Goal: Transaction & Acquisition: Purchase product/service

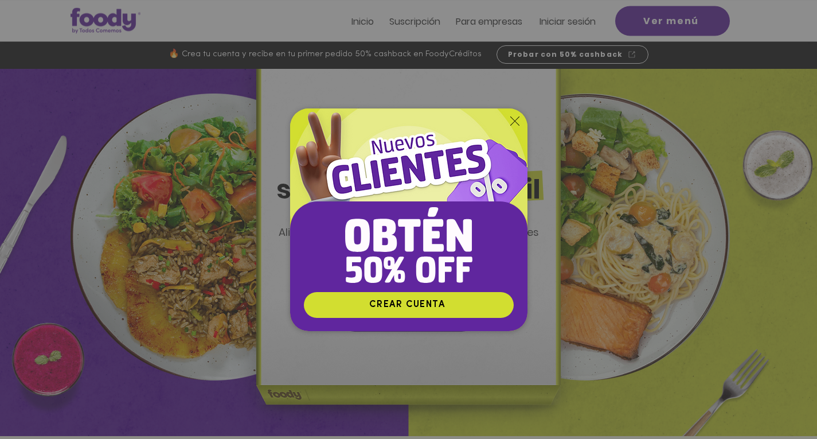
click at [511, 117] on icon "Volver al sitio" at bounding box center [515, 120] width 9 height 9
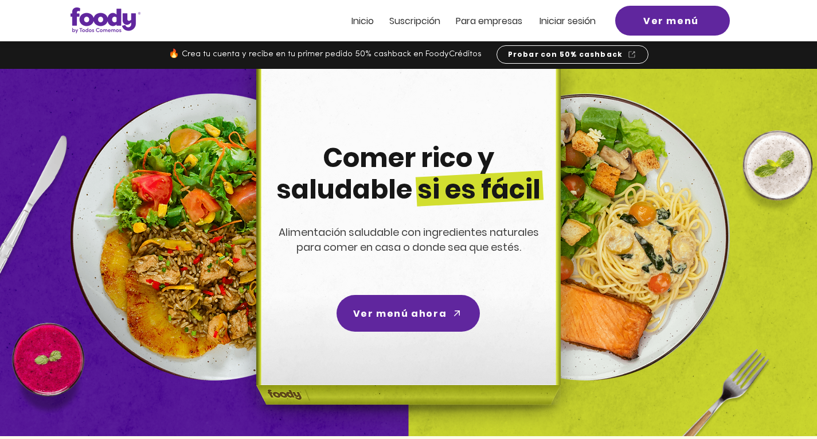
click at [559, 21] on span "Iniciar sesión" at bounding box center [568, 20] width 56 height 13
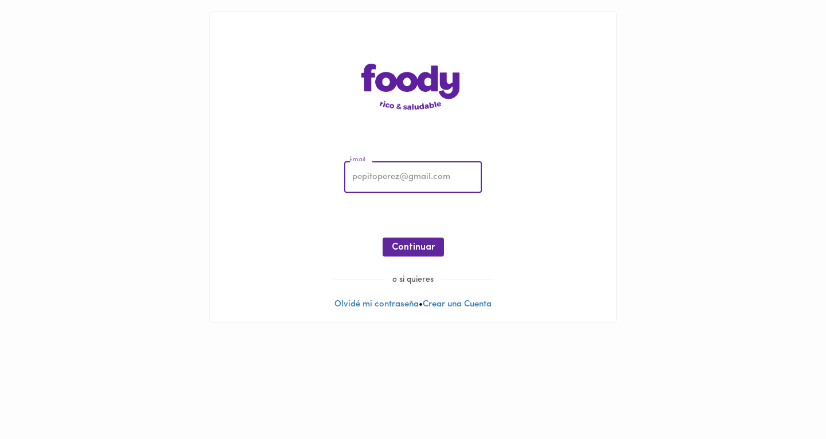
click at [392, 180] on input "email" at bounding box center [413, 178] width 138 height 32
type input "[EMAIL_ADDRESS][DOMAIN_NAME]"
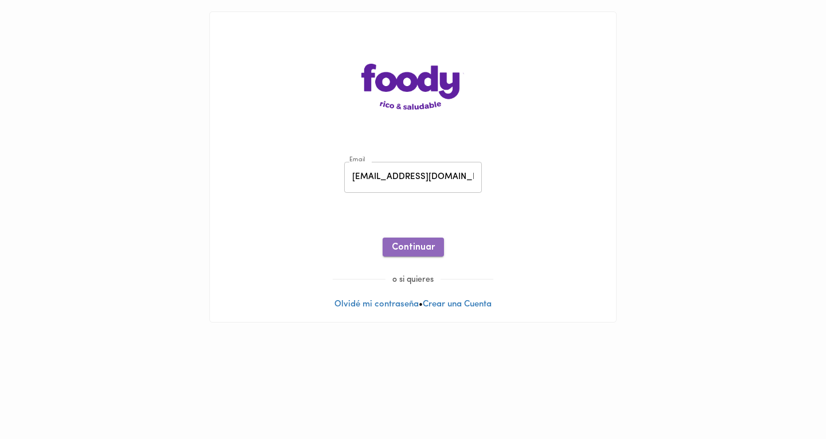
click at [412, 248] on span "Continuar" at bounding box center [413, 247] width 43 height 11
click at [401, 247] on span "Ingresar" at bounding box center [413, 247] width 36 height 11
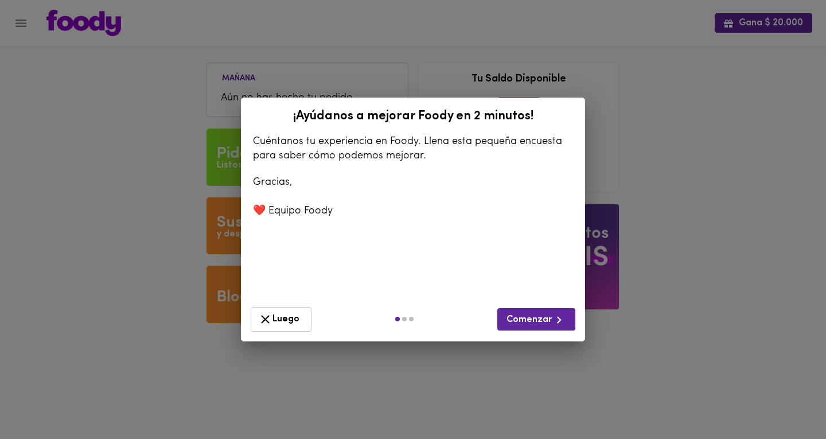
click at [270, 320] on icon "button" at bounding box center [265, 319] width 14 height 14
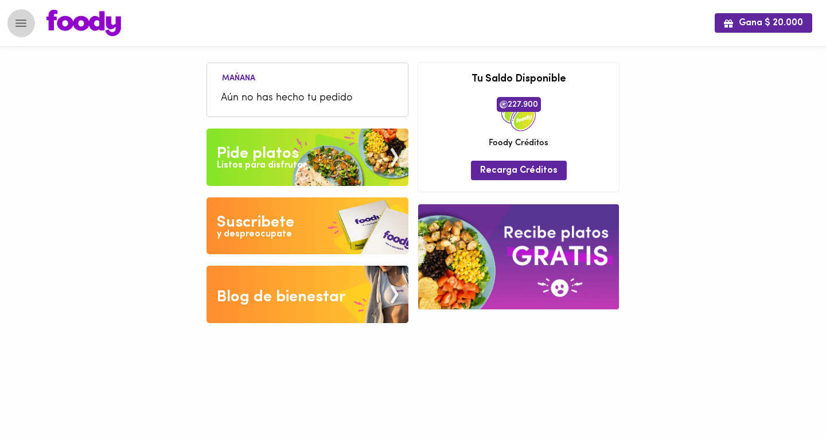
click at [25, 24] on icon "Menu" at bounding box center [21, 23] width 14 height 14
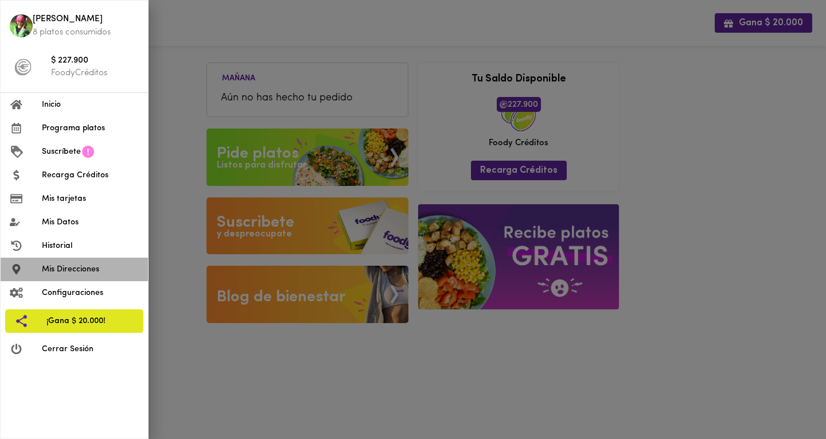
click at [77, 274] on span "Mis Direcciones" at bounding box center [90, 269] width 97 height 12
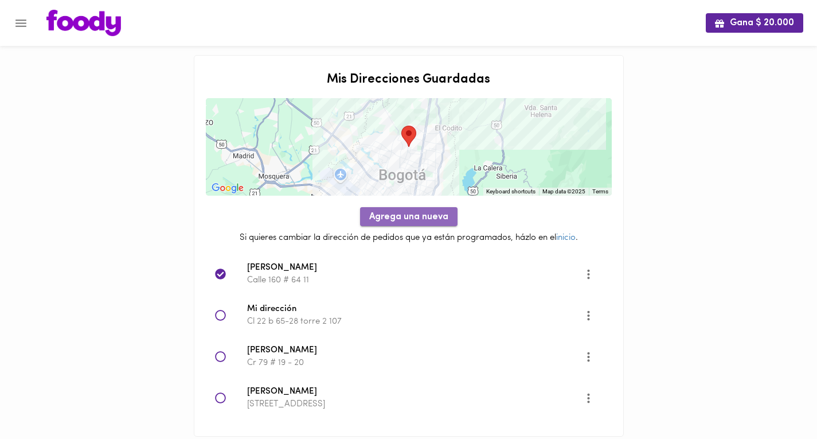
click at [417, 213] on span "Agrega una nueva" at bounding box center [408, 217] width 79 height 11
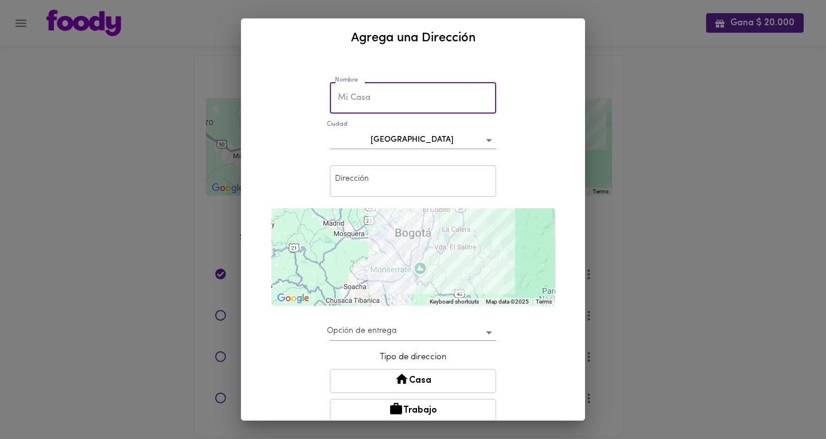
click at [417, 106] on input "text" at bounding box center [413, 98] width 166 height 32
type input "[PERSON_NAME]"
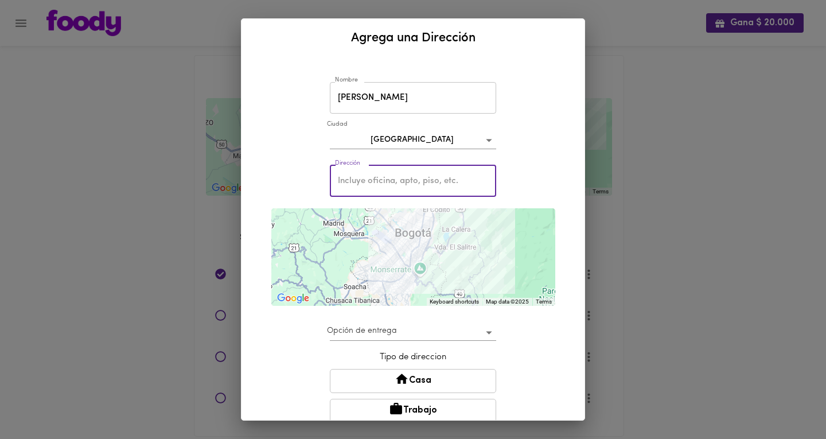
click at [377, 186] on input "text" at bounding box center [413, 181] width 166 height 32
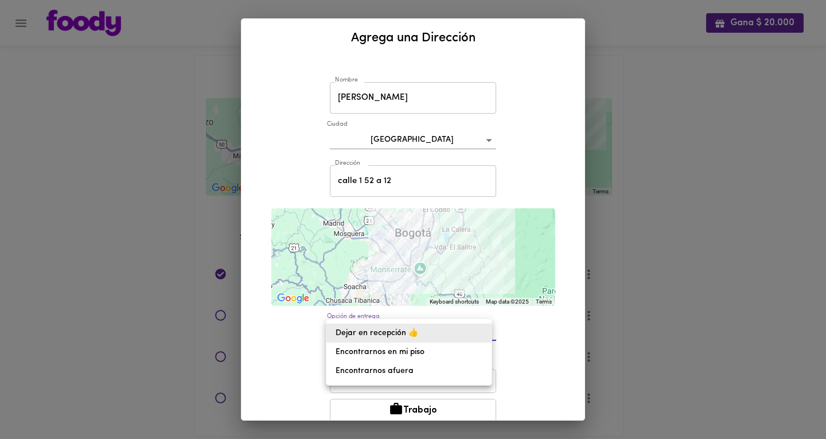
click at [370, 328] on body "Gana $ 20.000 Mis Direcciones Guardadas To navigate the map with touch gestures…" at bounding box center [413, 232] width 826 height 465
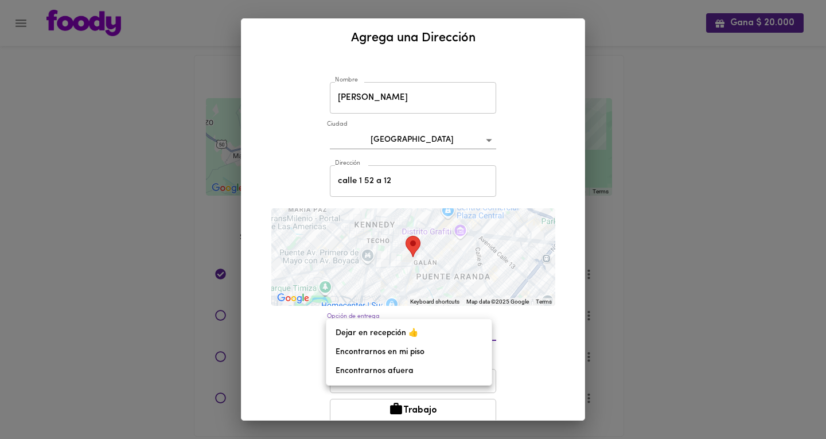
click at [402, 185] on div at bounding box center [413, 219] width 826 height 439
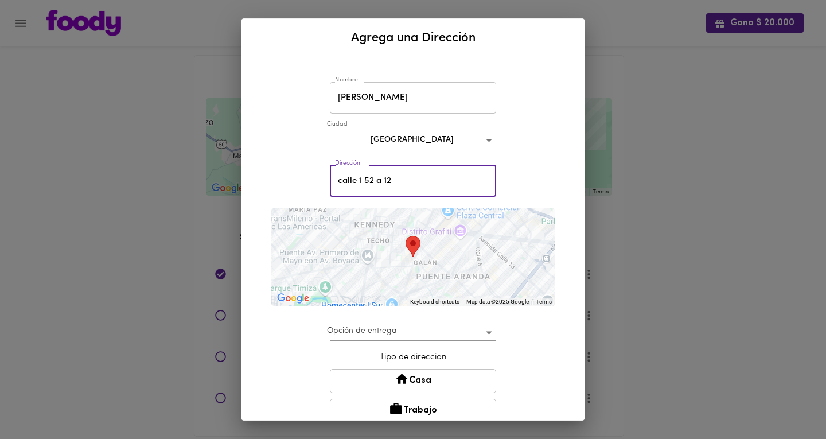
click at [371, 181] on input "calle 1 52 a 12" at bounding box center [413, 181] width 166 height 32
type input "torre samsumg"
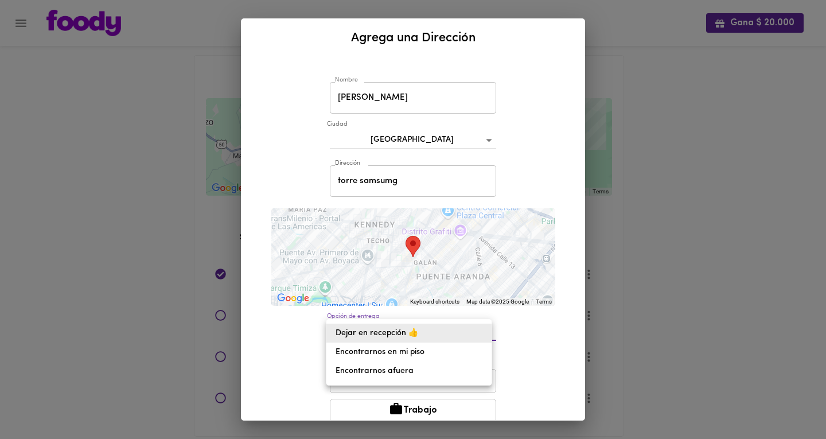
click at [360, 333] on body "Gana $ 20.000 Mis Direcciones Guardadas To navigate the map with touch gestures…" at bounding box center [413, 232] width 826 height 465
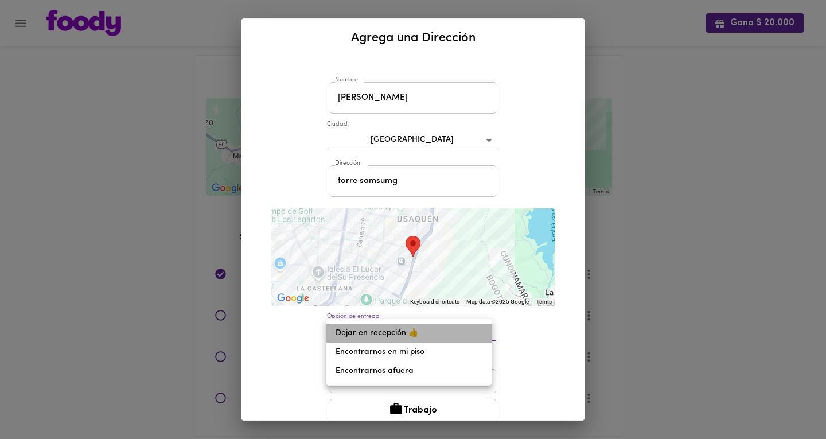
click at [384, 338] on li "Dejar en recepción 👍" at bounding box center [408, 333] width 165 height 19
click at [384, 337] on body "Gana $ 20.000 Mis Direcciones Guardadas To navigate the map with touch gestures…" at bounding box center [413, 232] width 826 height 465
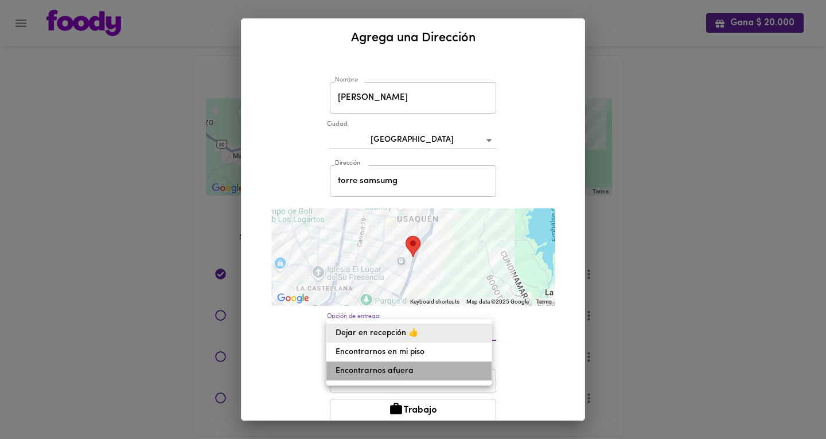
click at [391, 371] on li "Encontrarnos afuera" at bounding box center [408, 370] width 165 height 19
type input "meet-outside"
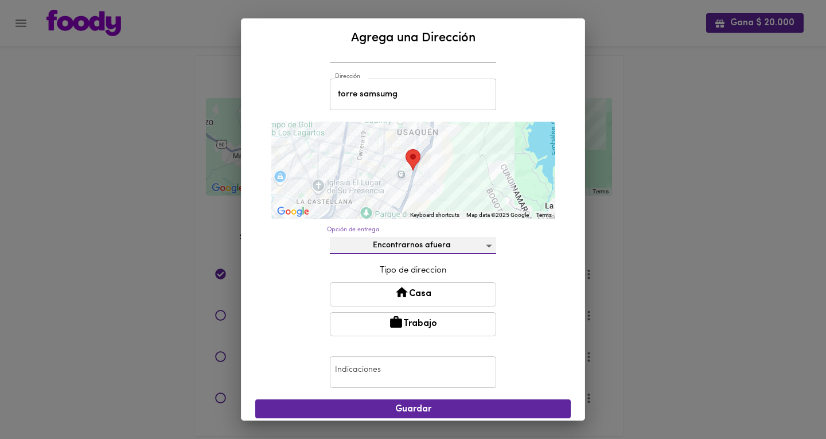
scroll to position [88, 0]
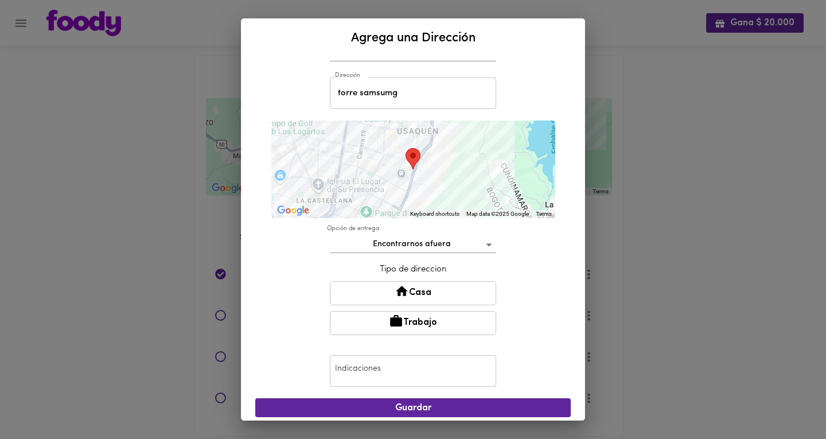
click at [444, 323] on button "Trabajo" at bounding box center [413, 323] width 166 height 24
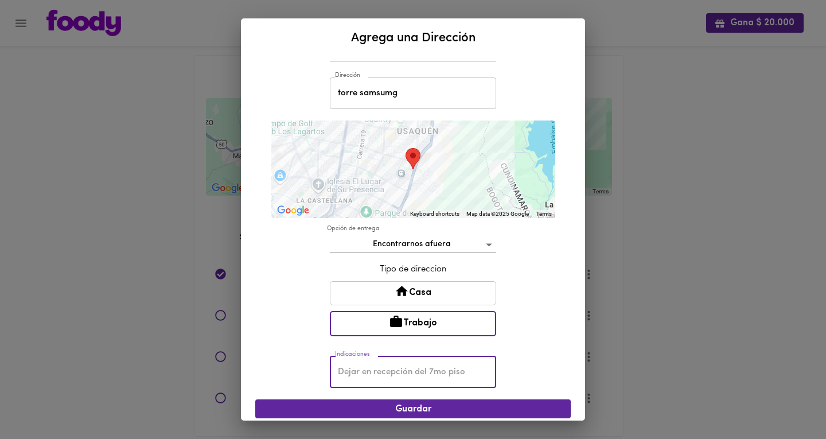
click at [374, 369] on input "text" at bounding box center [413, 372] width 166 height 32
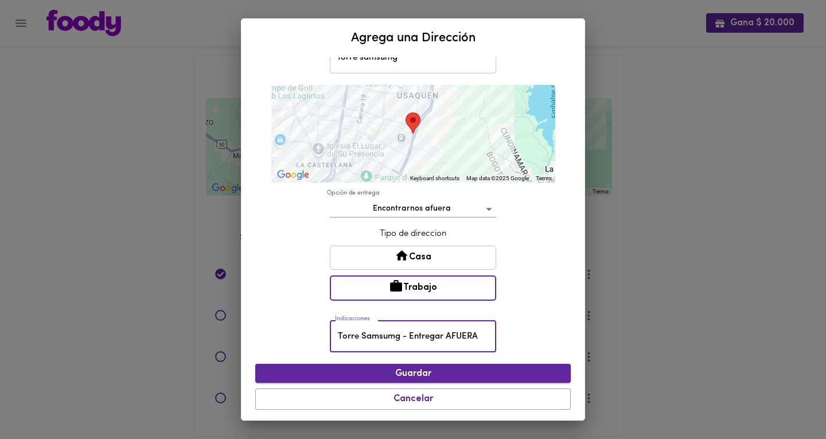
type input "Torre Samsumg - Entregar AFUERA"
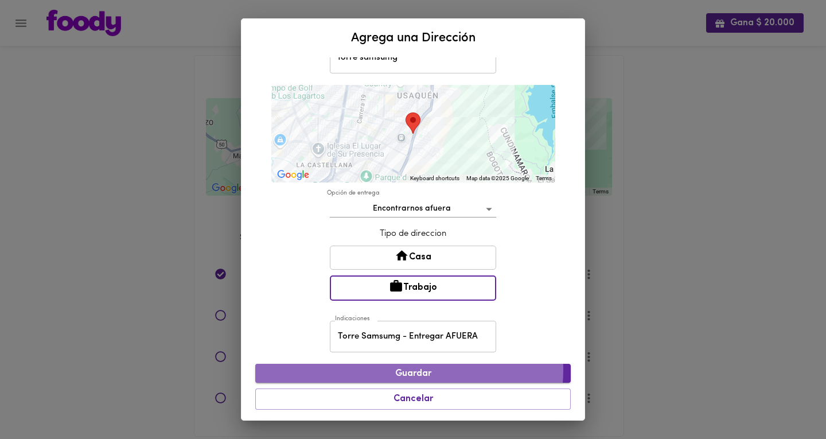
click at [398, 369] on span "Guardar" at bounding box center [412, 373] width 297 height 11
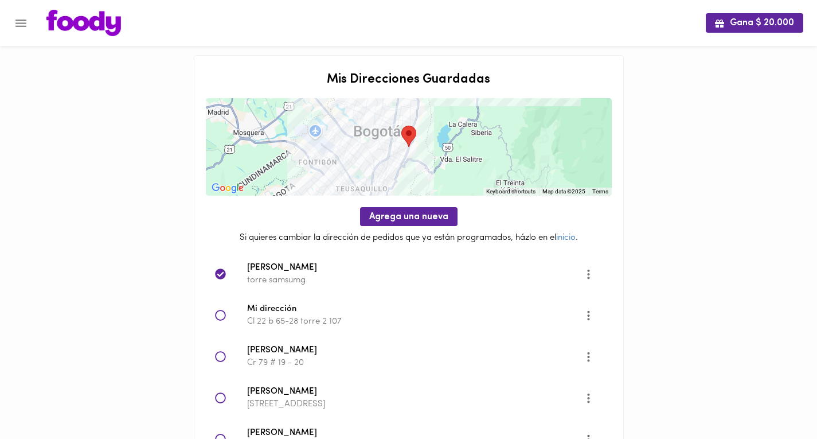
click at [90, 26] on img at bounding box center [83, 23] width 75 height 26
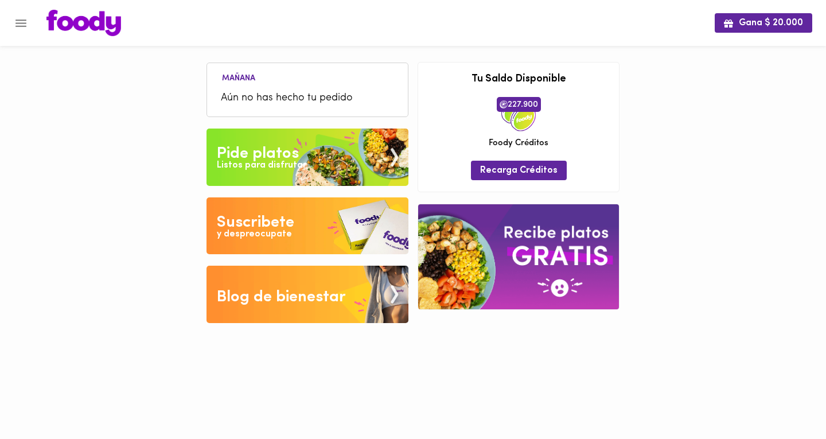
click at [268, 169] on div "Listos para disfrutar" at bounding box center [261, 165] width 89 height 13
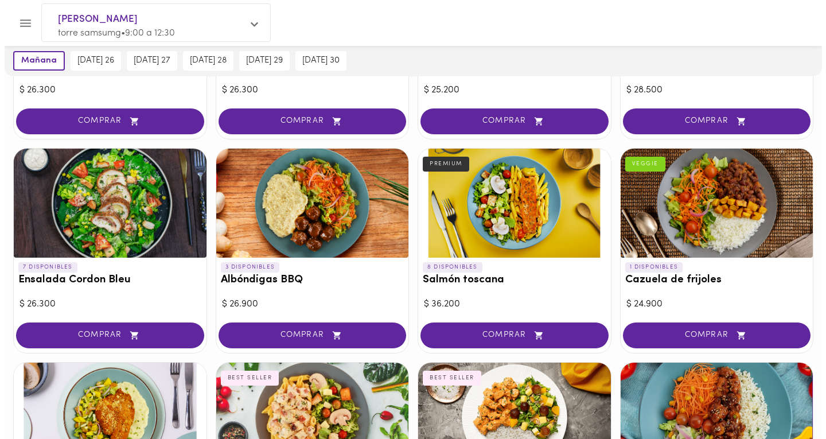
scroll to position [866, 0]
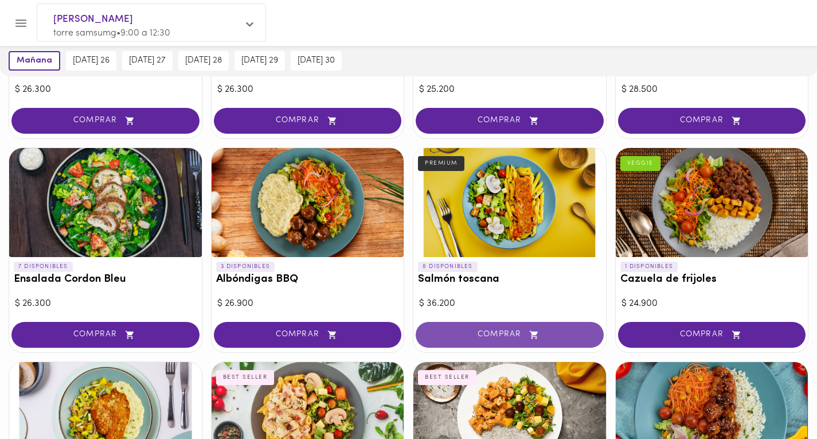
click at [516, 330] on span "COMPRAR" at bounding box center [509, 335] width 159 height 10
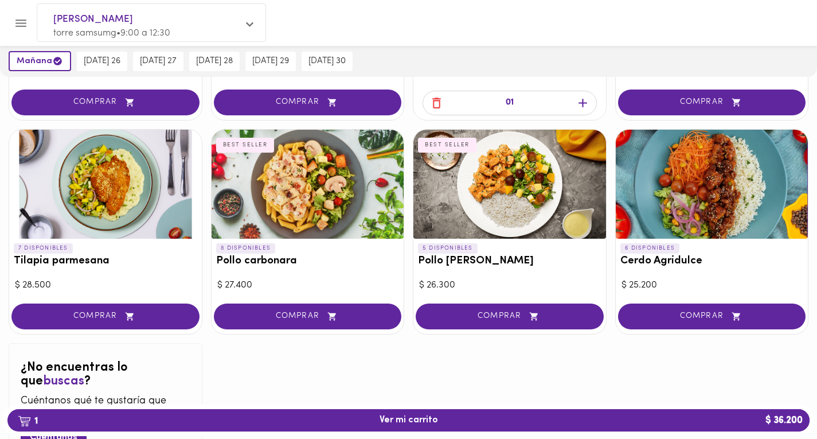
scroll to position [1099, 0]
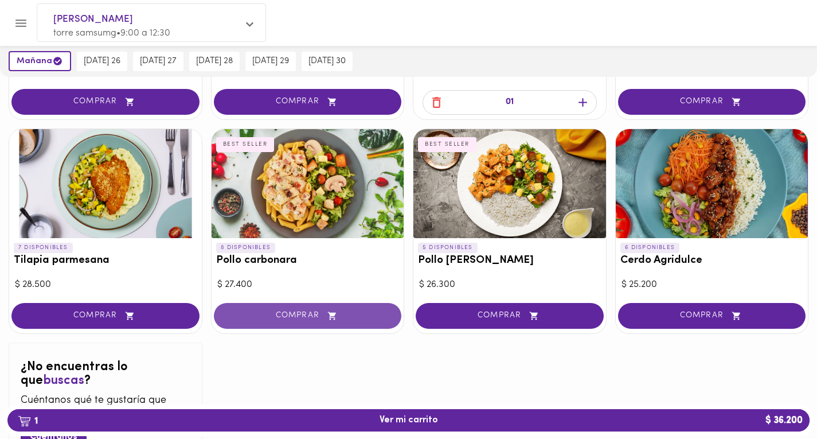
click at [303, 311] on span "COMPRAR" at bounding box center [307, 316] width 159 height 10
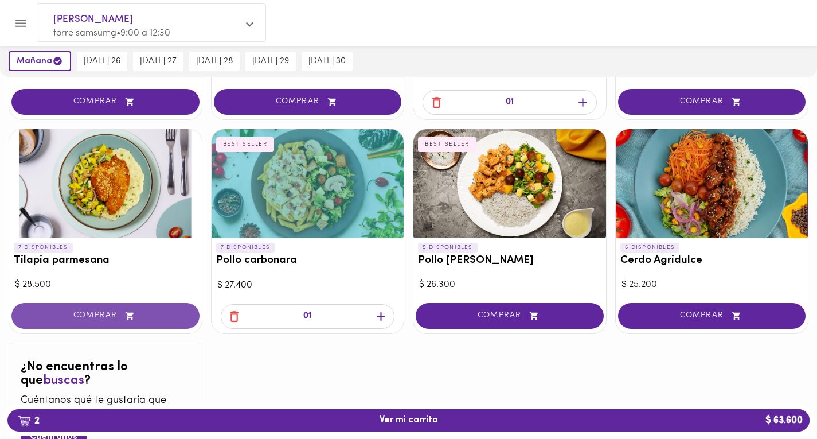
click at [87, 311] on span "COMPRAR" at bounding box center [105, 316] width 159 height 10
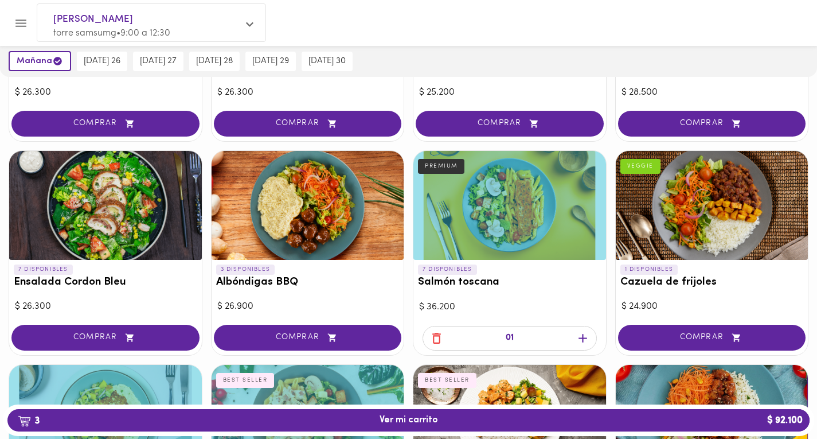
scroll to position [863, 0]
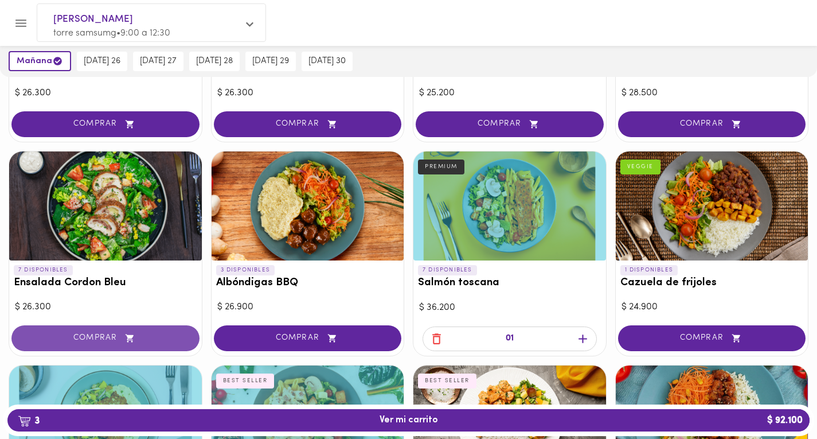
click at [114, 334] on span "COMPRAR" at bounding box center [105, 338] width 159 height 10
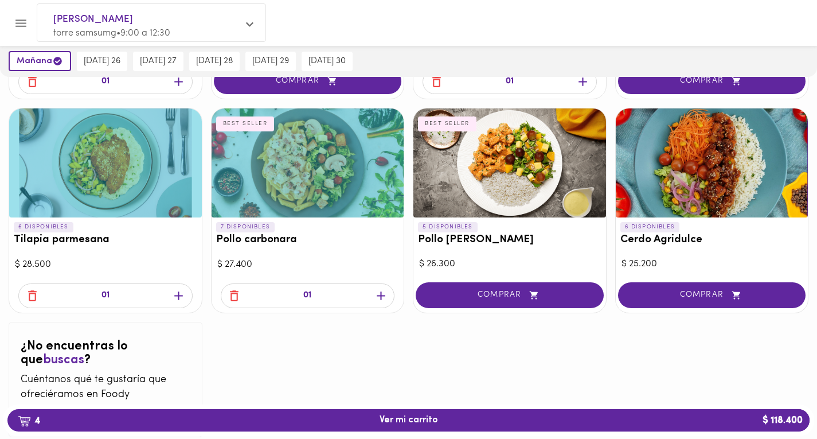
scroll to position [1120, 0]
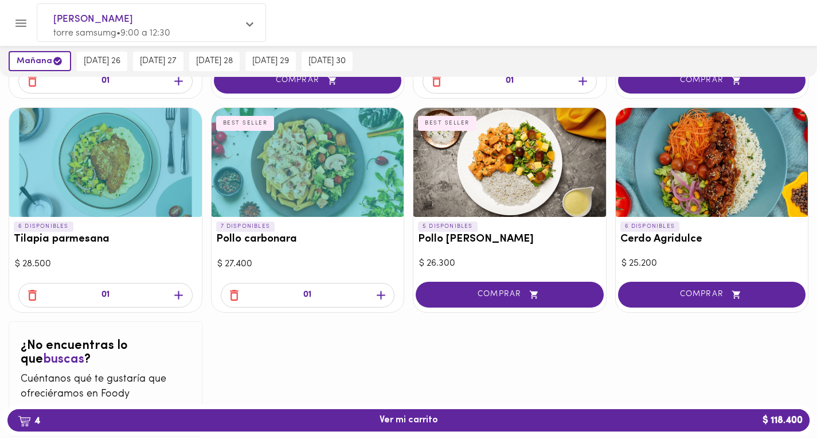
click at [233, 293] on icon "button" at bounding box center [234, 295] width 14 height 14
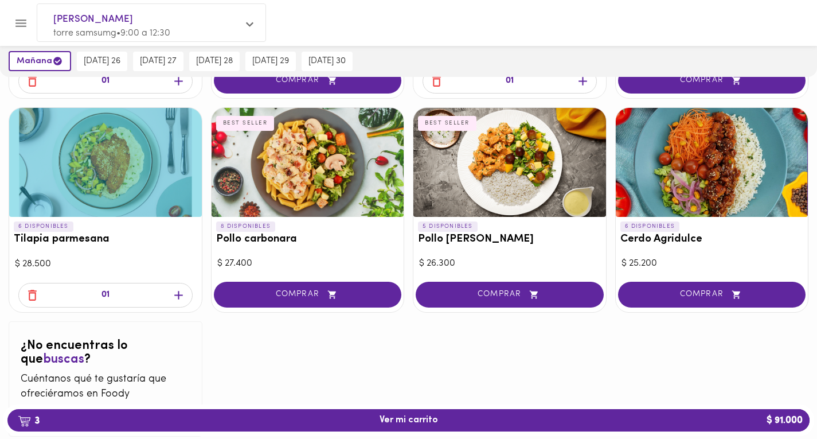
click at [32, 294] on icon "button" at bounding box center [32, 295] width 14 height 14
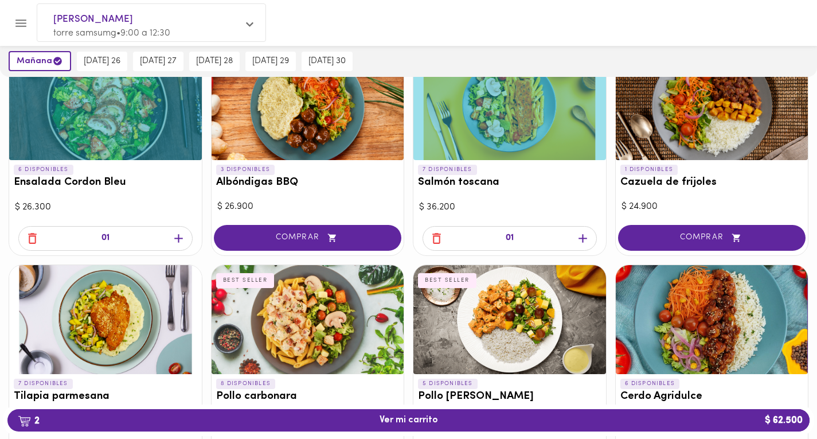
scroll to position [937, 0]
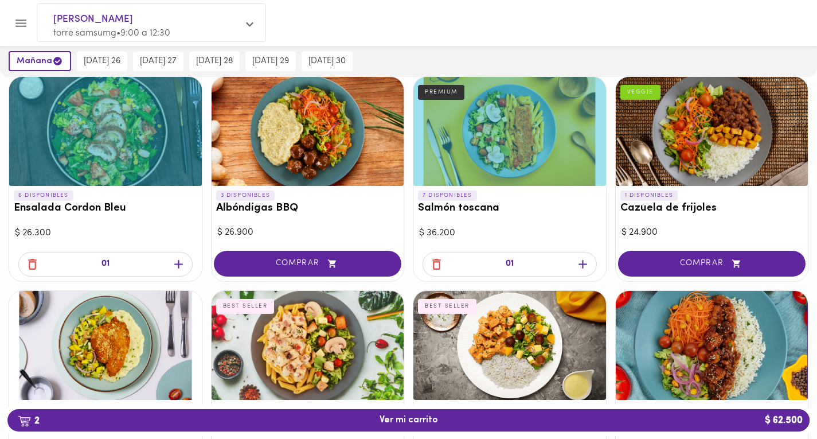
click at [441, 262] on icon "button" at bounding box center [437, 264] width 14 height 14
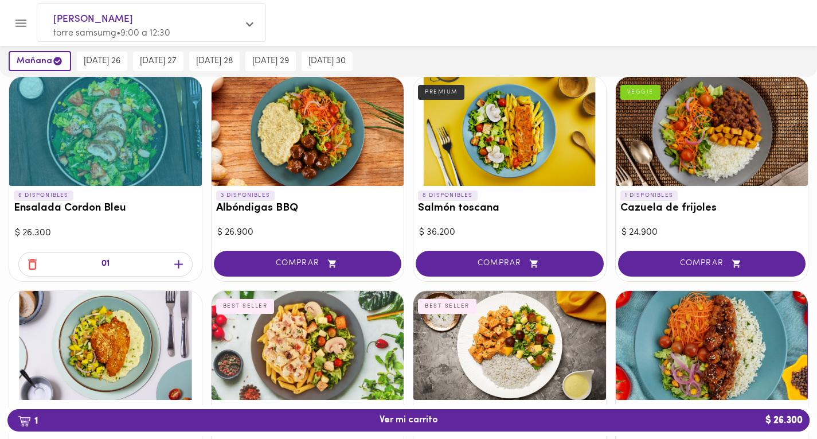
click at [33, 271] on icon "button" at bounding box center [32, 264] width 14 height 14
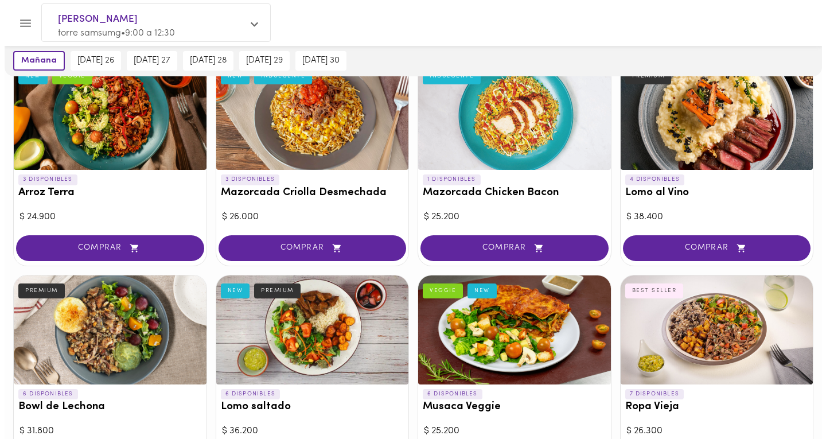
scroll to position [98, 0]
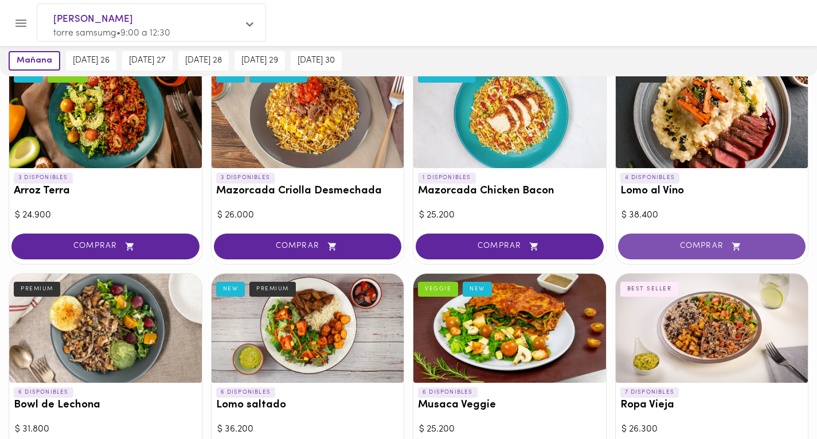
click at [668, 244] on span "COMPRAR" at bounding box center [712, 246] width 159 height 10
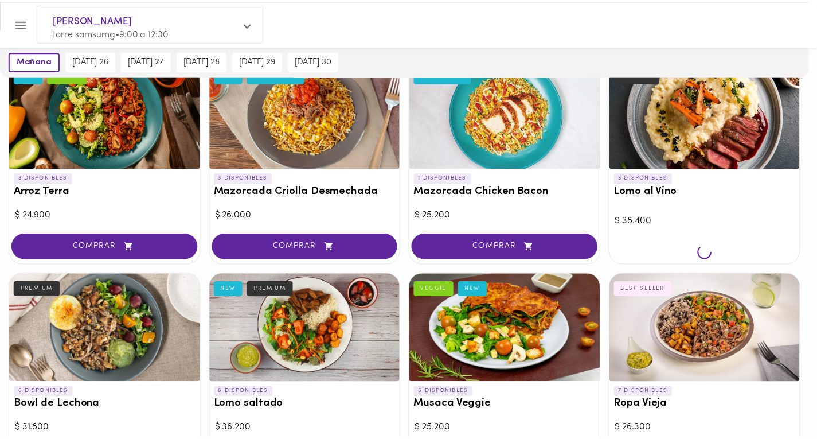
scroll to position [99, 0]
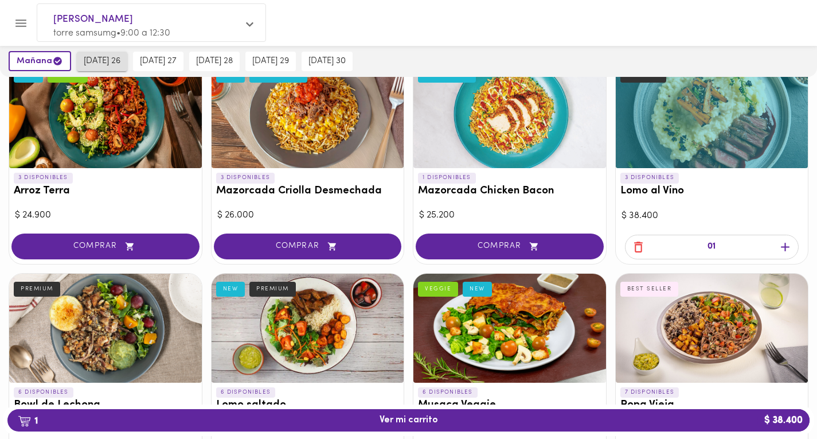
click at [94, 59] on span "[DATE] 26" at bounding box center [102, 61] width 37 height 10
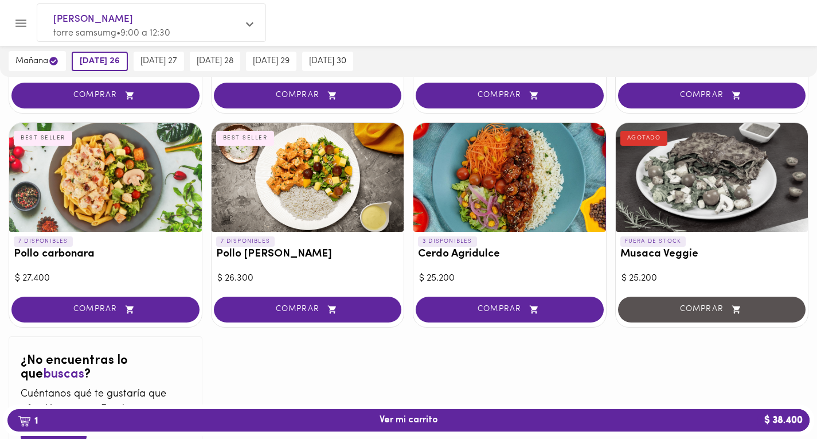
scroll to position [1119, 0]
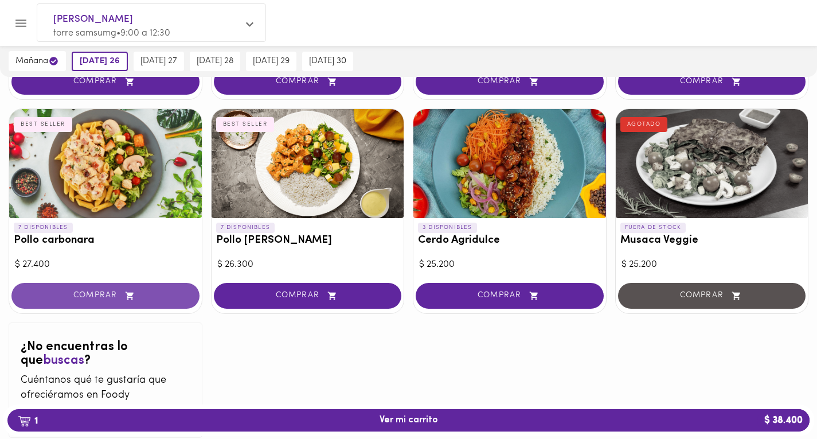
click at [120, 298] on span "COMPRAR" at bounding box center [105, 296] width 159 height 10
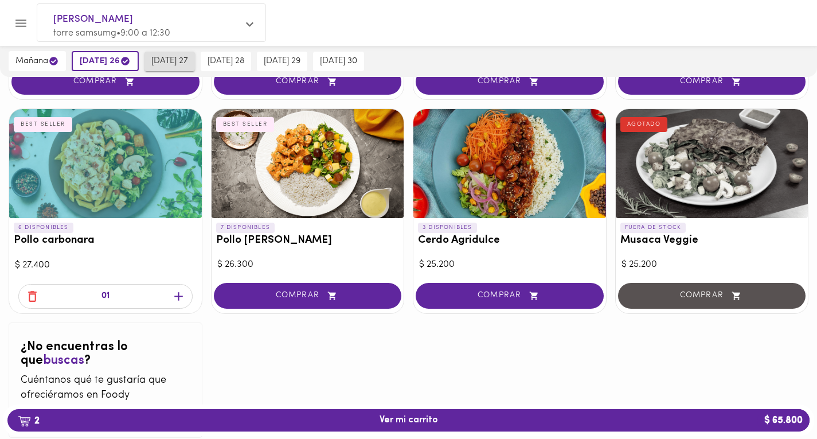
click at [174, 59] on span "[DATE] 27" at bounding box center [169, 61] width 37 height 10
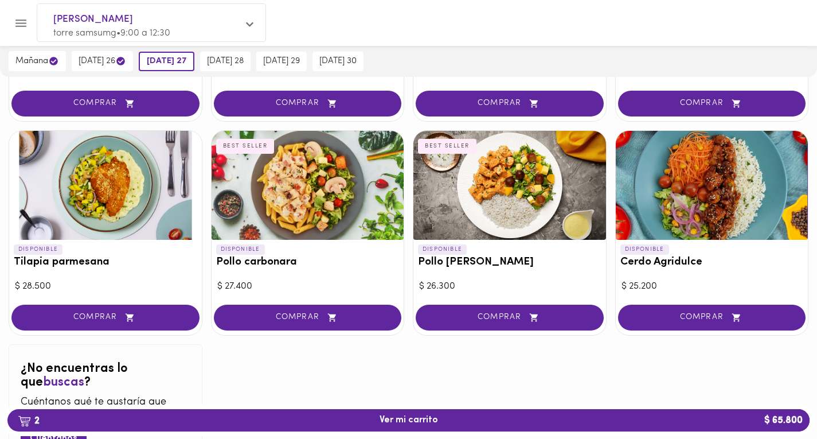
scroll to position [1098, 0]
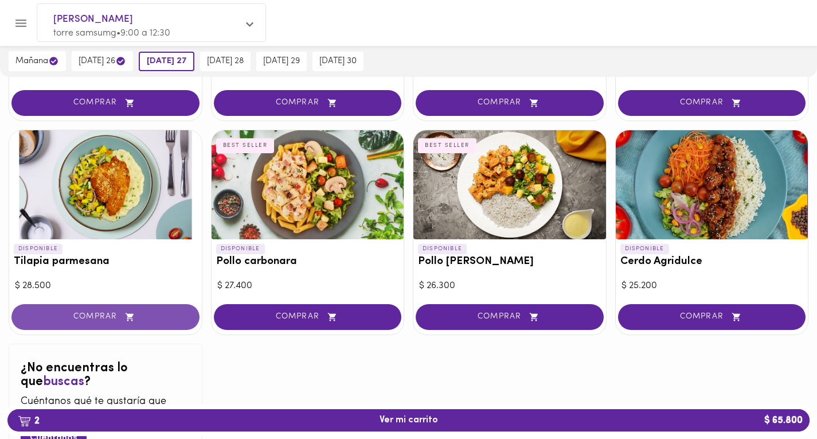
click at [106, 317] on span "COMPRAR" at bounding box center [105, 317] width 159 height 10
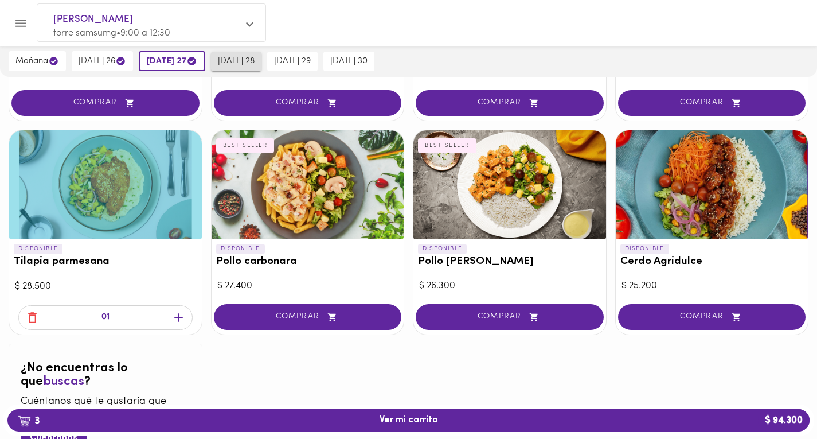
click at [243, 56] on span "[DATE] 28" at bounding box center [236, 61] width 37 height 10
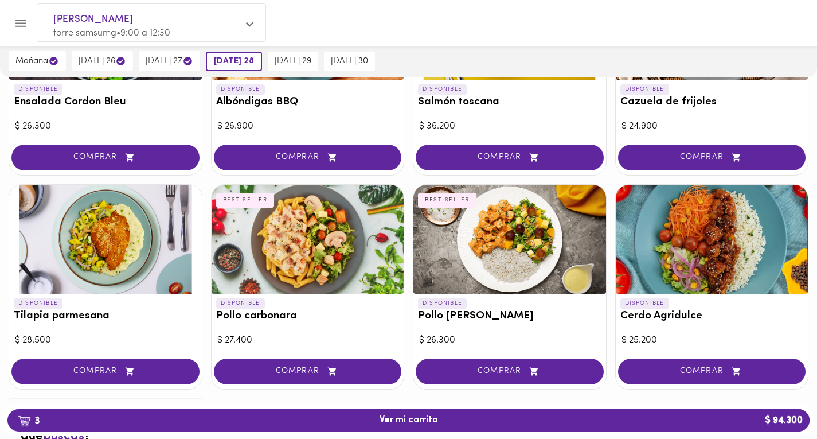
scroll to position [1046, 0]
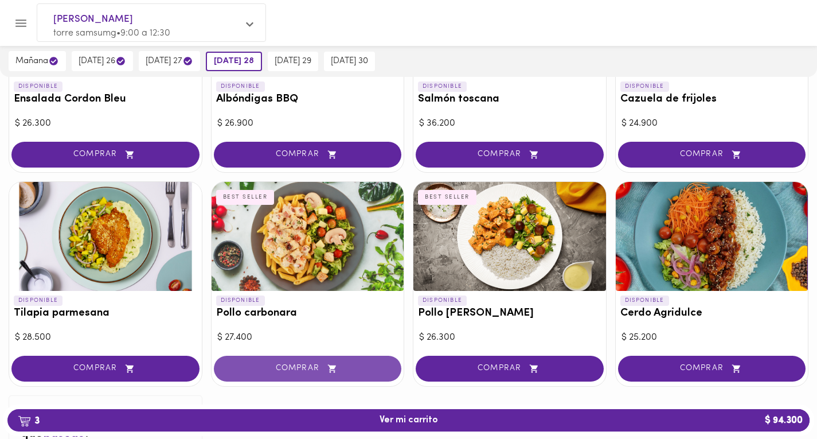
click at [293, 372] on span "COMPRAR" at bounding box center [307, 369] width 159 height 10
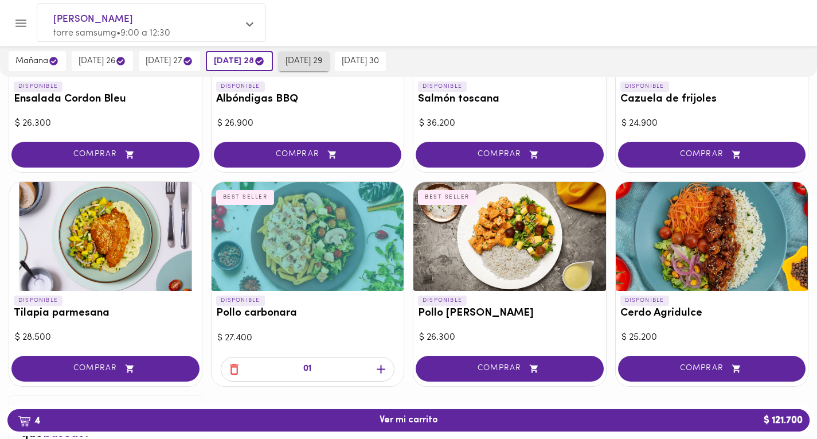
click at [313, 56] on span "[DATE] 29" at bounding box center [304, 61] width 37 height 10
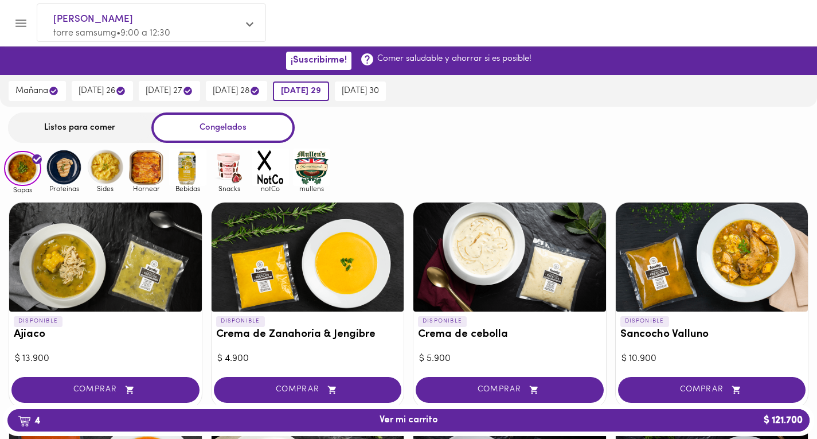
click at [92, 123] on div "Listos para comer" at bounding box center [79, 127] width 143 height 30
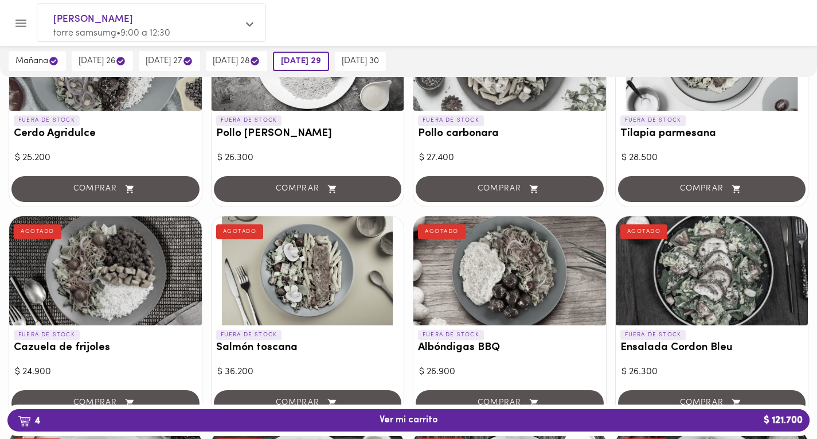
scroll to position [155, 0]
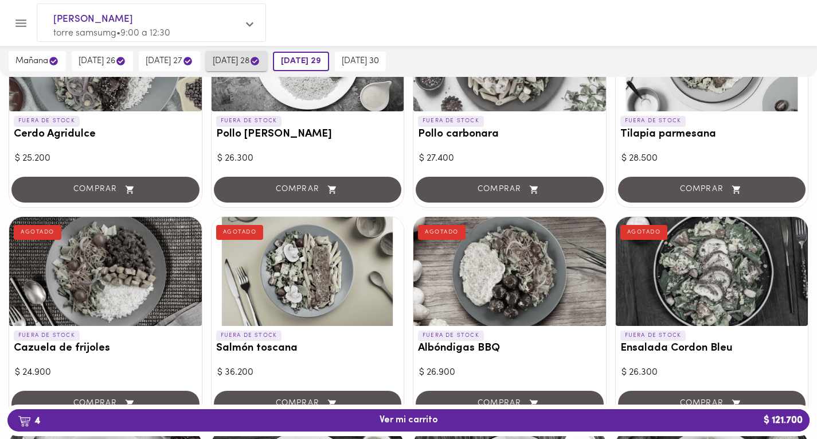
click at [250, 52] on button "[DATE] 28" at bounding box center [236, 61] width 61 height 20
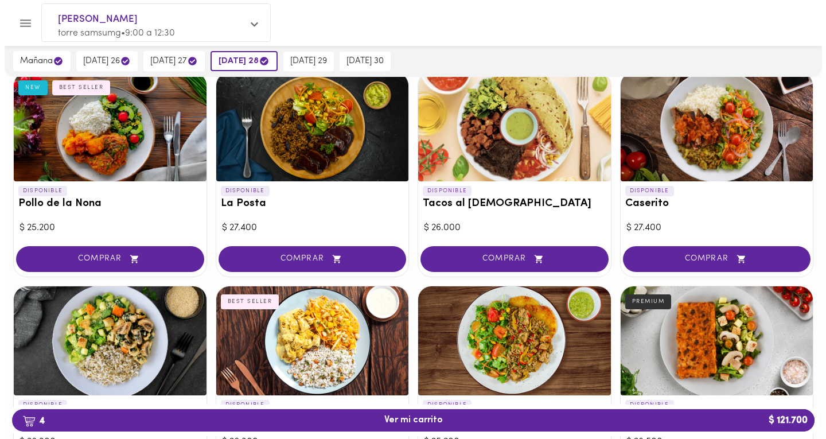
scroll to position [515, 0]
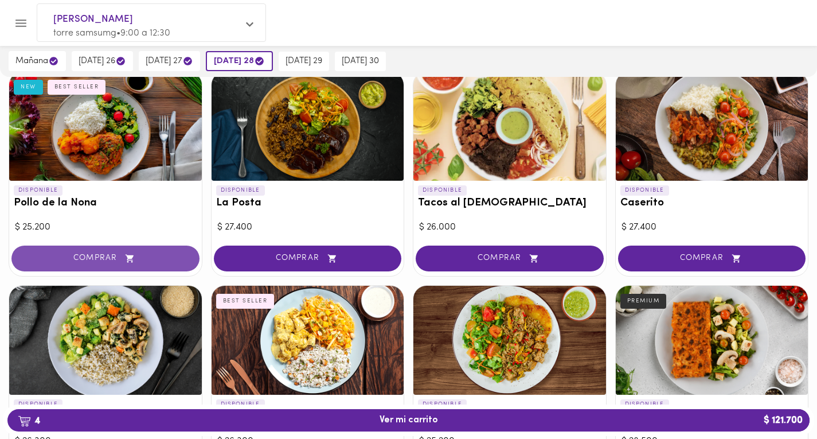
click at [99, 258] on span "COMPRAR" at bounding box center [105, 259] width 159 height 10
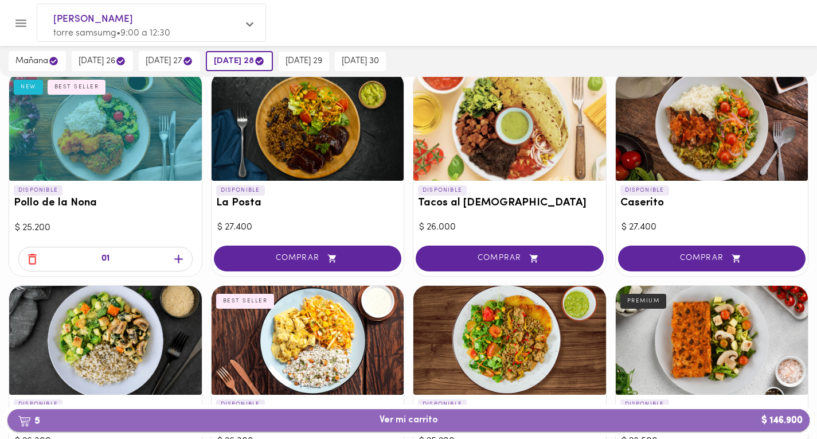
click at [324, 411] on button "5 Ver mi carrito $ 146.900" at bounding box center [408, 420] width 802 height 22
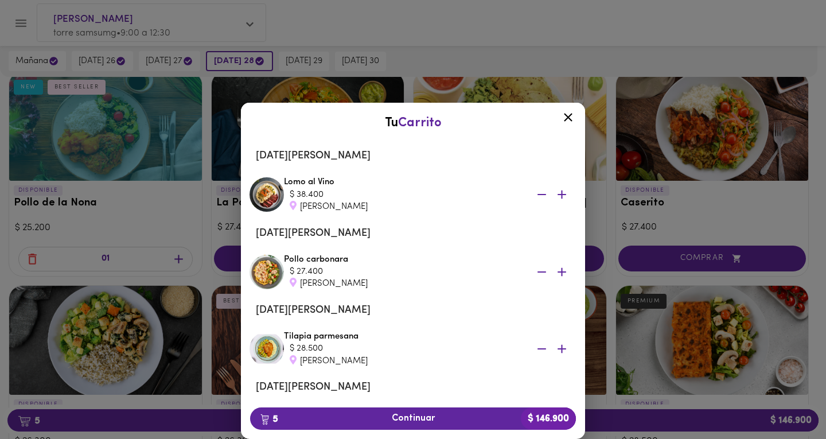
scroll to position [177, 0]
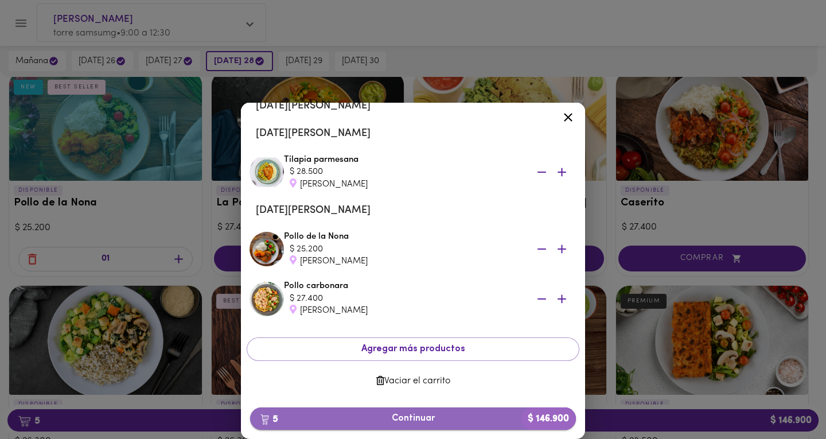
click at [376, 415] on span "5 Continuar $ 146.900" at bounding box center [412, 418] width 307 height 11
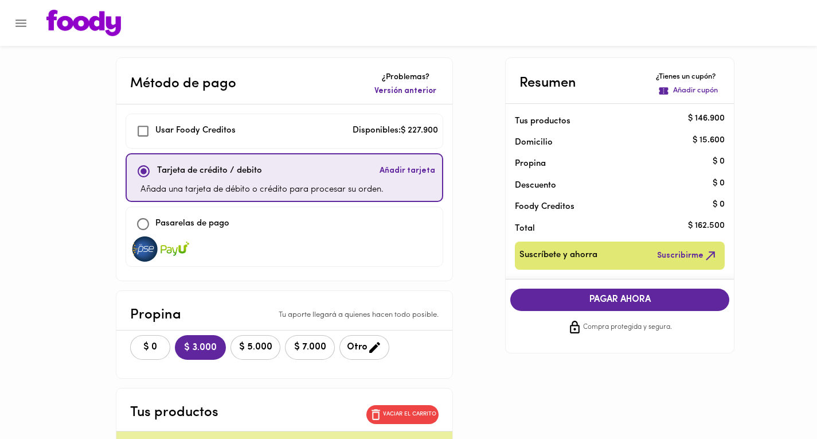
checkbox input "true"
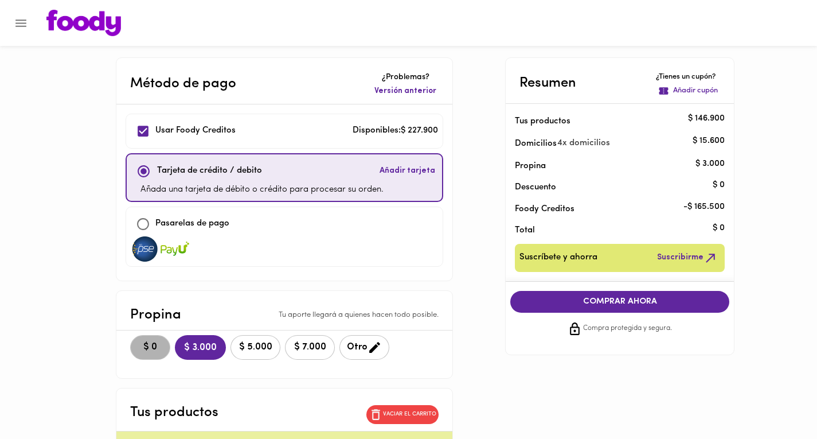
click at [161, 342] on span "$ 0" at bounding box center [150, 347] width 25 height 11
click at [607, 302] on span "COMPRAR AHORA" at bounding box center [620, 302] width 196 height 10
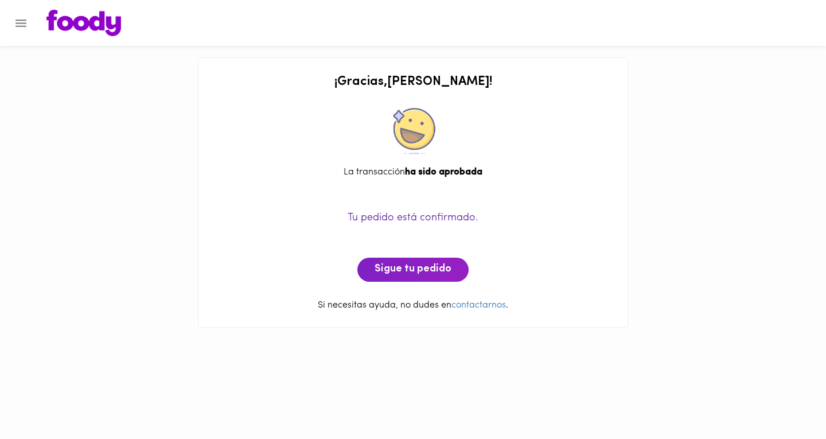
click at [64, 106] on div "¡ Gracias , [PERSON_NAME] ! La transacción ha sido aprobada Tu pedido está conf…" at bounding box center [413, 169] width 826 height 339
click at [79, 26] on img at bounding box center [83, 23] width 75 height 26
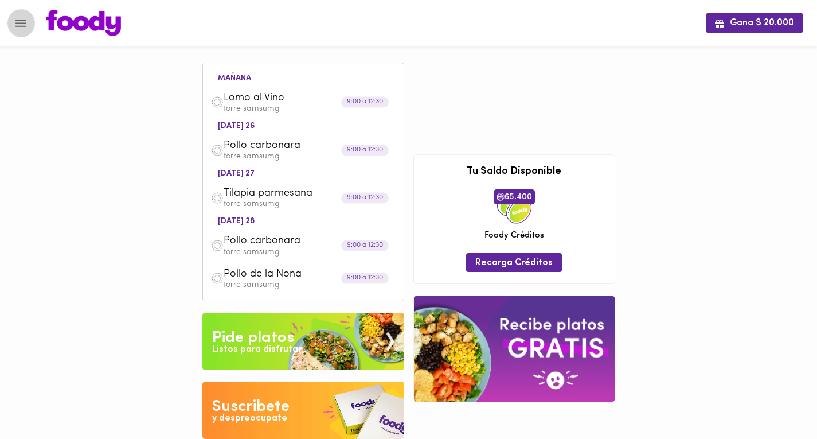
click at [21, 24] on icon "Menu" at bounding box center [20, 23] width 11 height 7
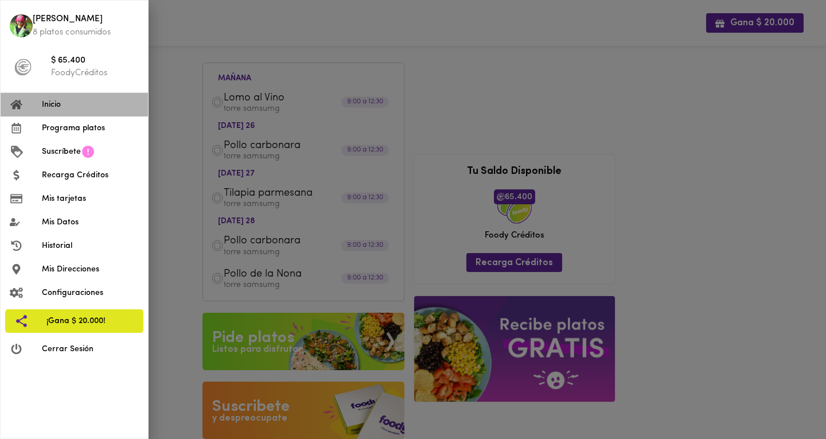
click at [52, 104] on span "Inicio" at bounding box center [90, 105] width 97 height 12
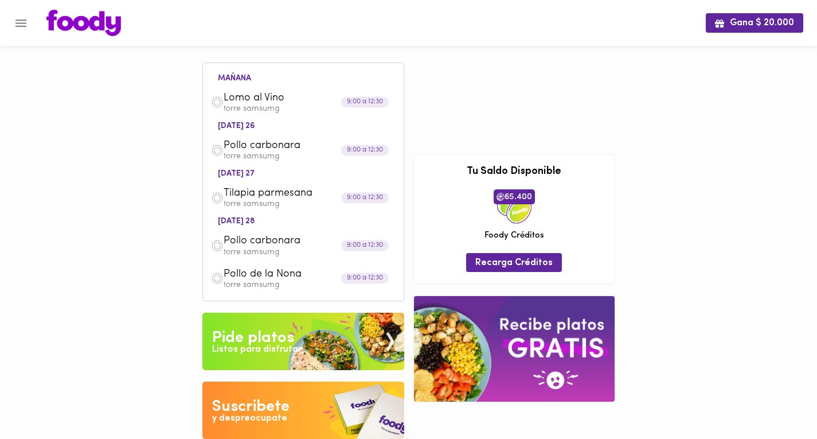
click at [244, 83] on li "mañana" at bounding box center [235, 77] width 52 height 11
click at [241, 105] on p "torre samsumg" at bounding box center [310, 109] width 172 height 8
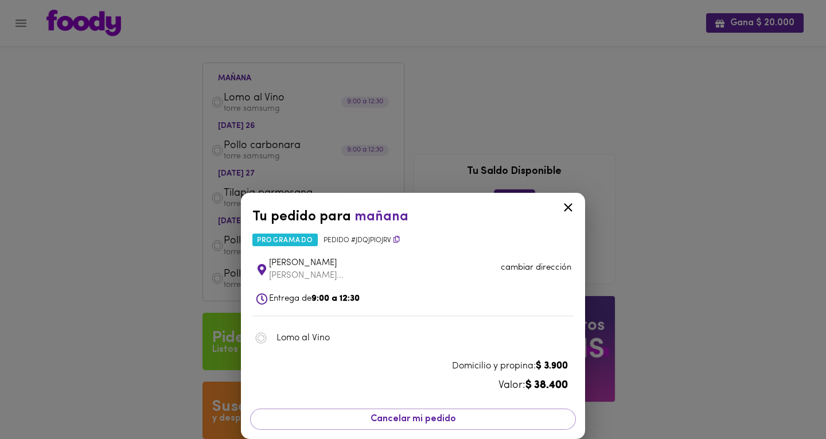
click at [571, 204] on icon at bounding box center [568, 208] width 9 height 9
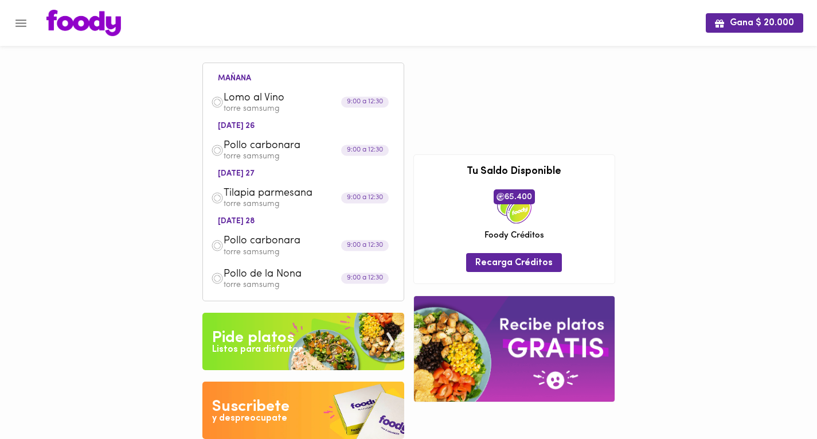
click at [91, 29] on img at bounding box center [83, 23] width 75 height 26
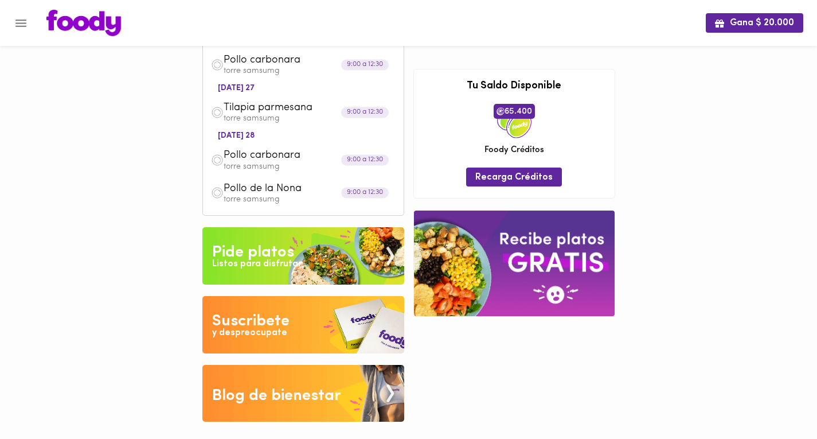
click at [78, 25] on img at bounding box center [83, 23] width 75 height 26
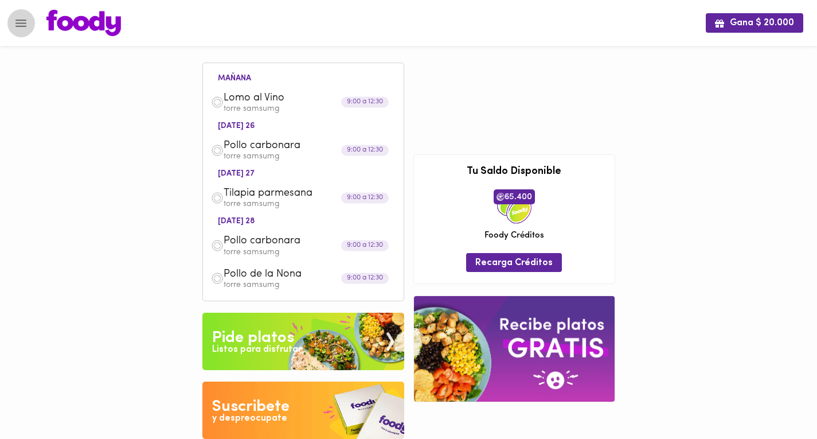
click at [20, 22] on icon "Menu" at bounding box center [20, 23] width 11 height 7
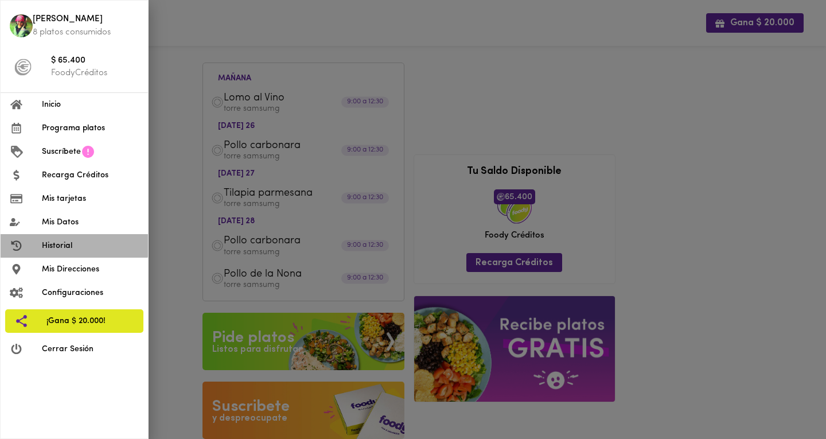
click at [52, 245] on span "Historial" at bounding box center [90, 246] width 97 height 12
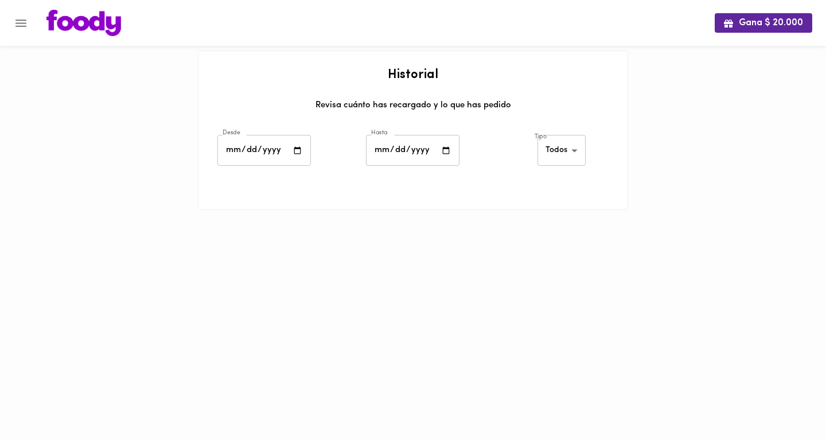
click at [68, 21] on img at bounding box center [83, 23] width 75 height 26
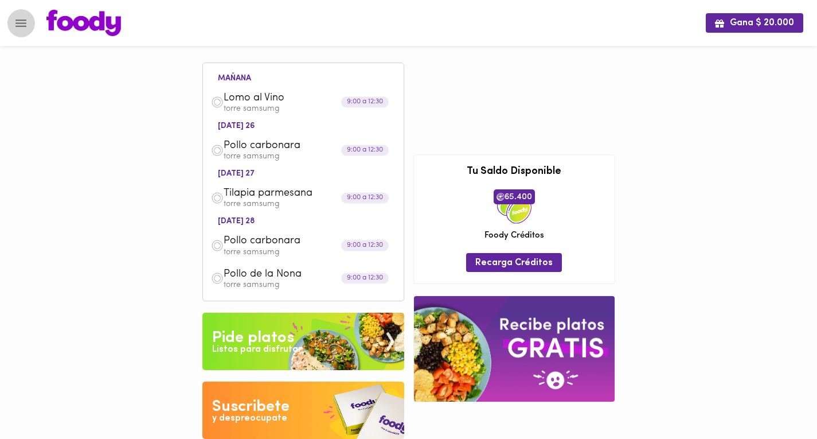
click at [15, 29] on icon "Menu" at bounding box center [21, 23] width 14 height 14
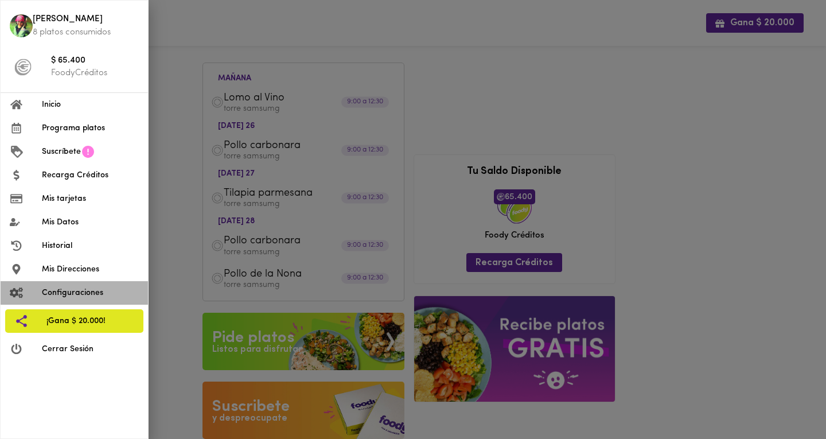
click at [50, 294] on span "Configuraciones" at bounding box center [90, 293] width 97 height 12
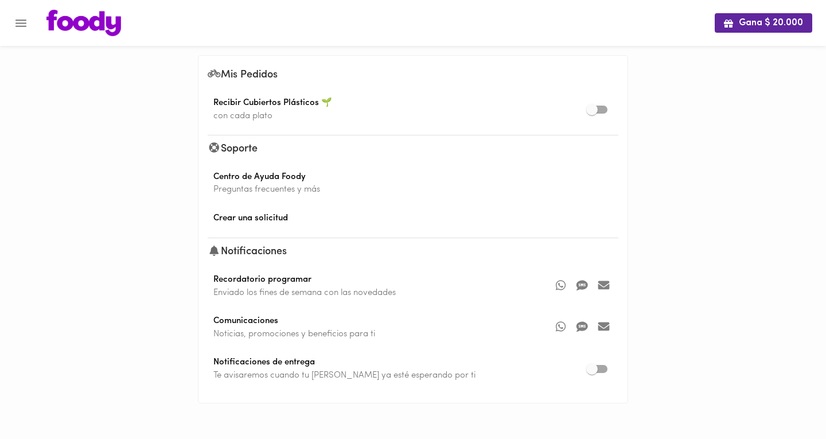
click at [68, 22] on img at bounding box center [83, 23] width 75 height 26
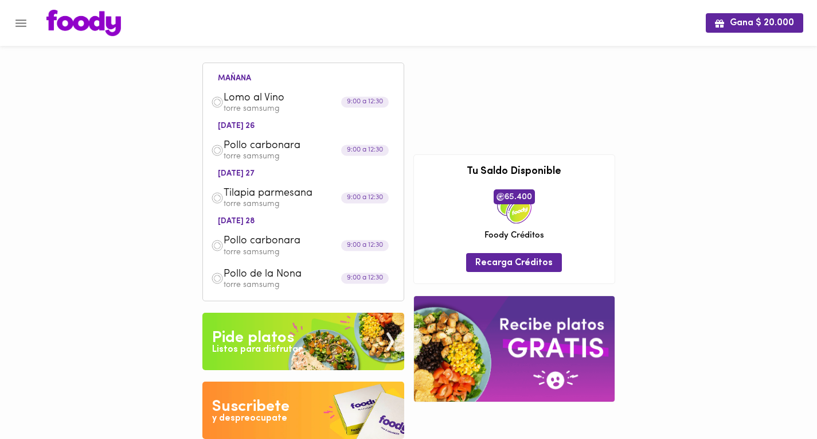
scroll to position [85, 0]
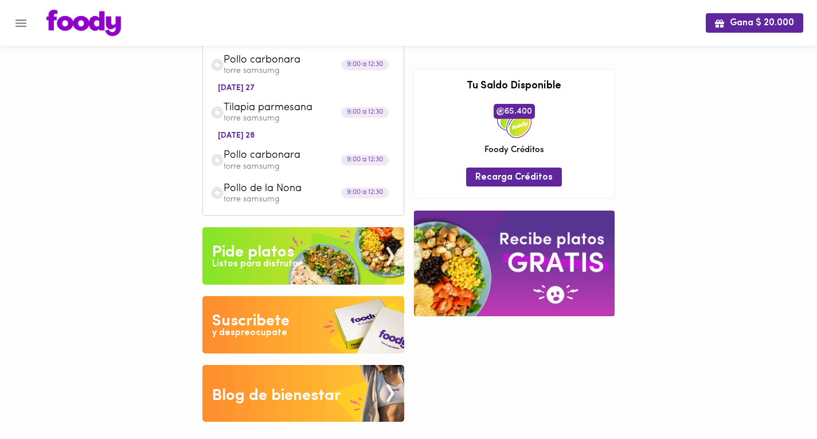
click at [267, 270] on div "Listos para disfrutar" at bounding box center [256, 264] width 89 height 13
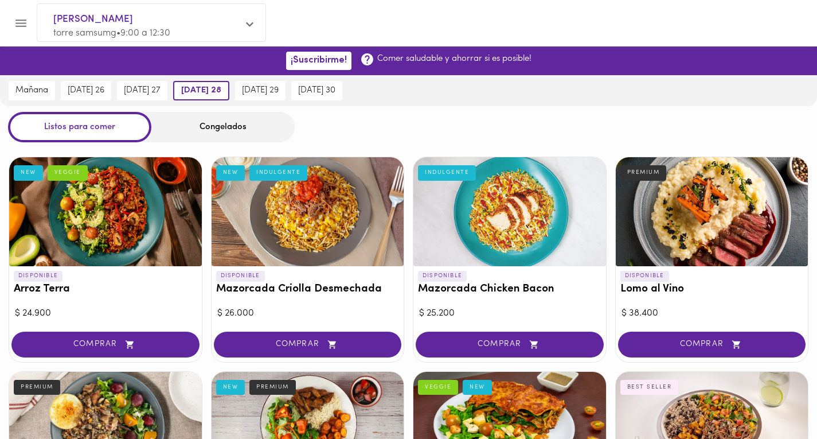
click at [248, 25] on icon at bounding box center [249, 24] width 7 height 5
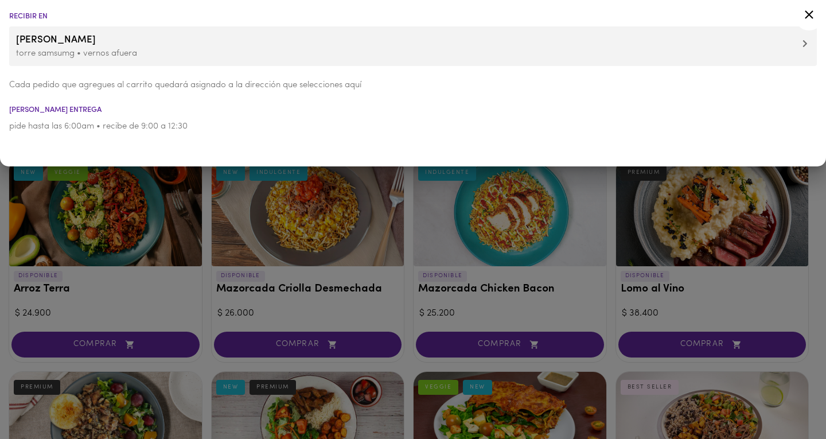
click at [808, 15] on icon at bounding box center [809, 14] width 9 height 9
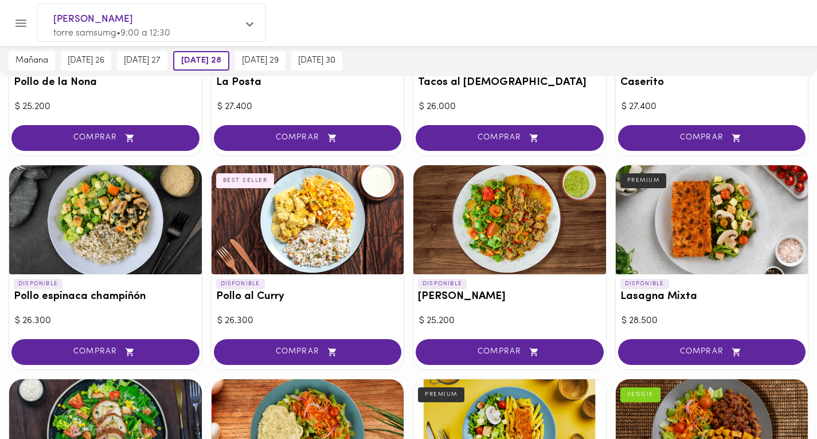
scroll to position [631, 0]
